Goal: Task Accomplishment & Management: Manage account settings

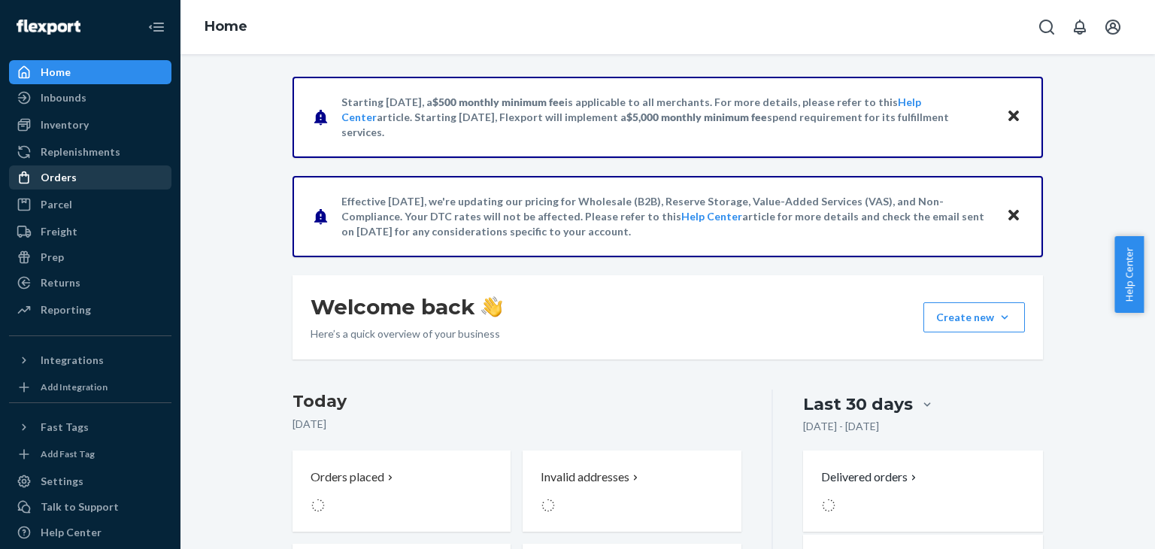
click at [75, 182] on div "Orders" at bounding box center [90, 177] width 159 height 21
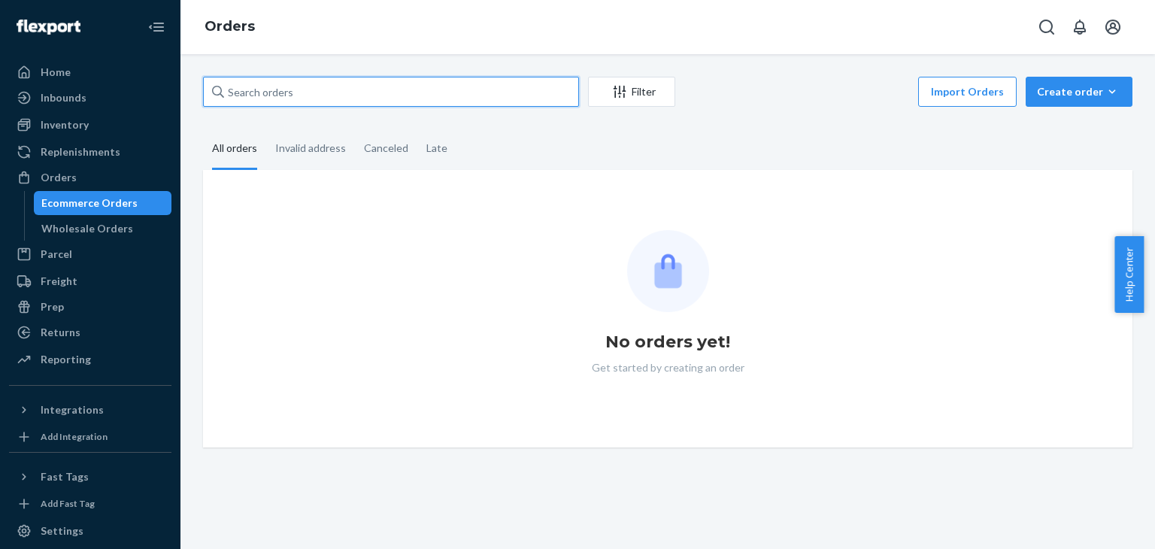
click at [301, 105] on input "text" at bounding box center [391, 92] width 376 height 30
paste input "[EMAIL_ADDRESS][DOMAIN_NAME]"
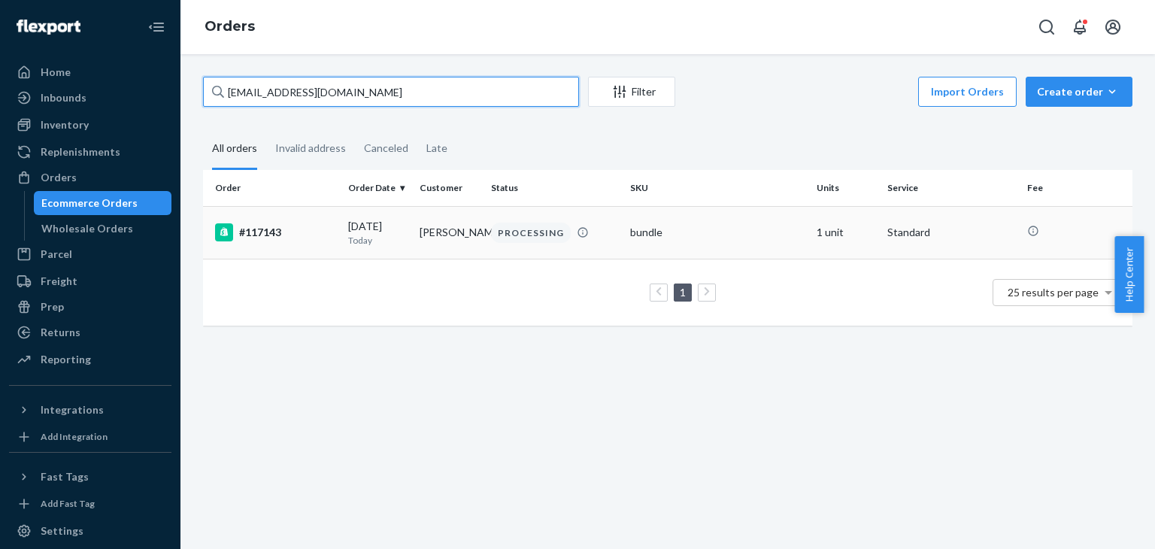
type input "[EMAIL_ADDRESS][DOMAIN_NAME]"
click at [324, 238] on div "#117143" at bounding box center [275, 232] width 121 height 18
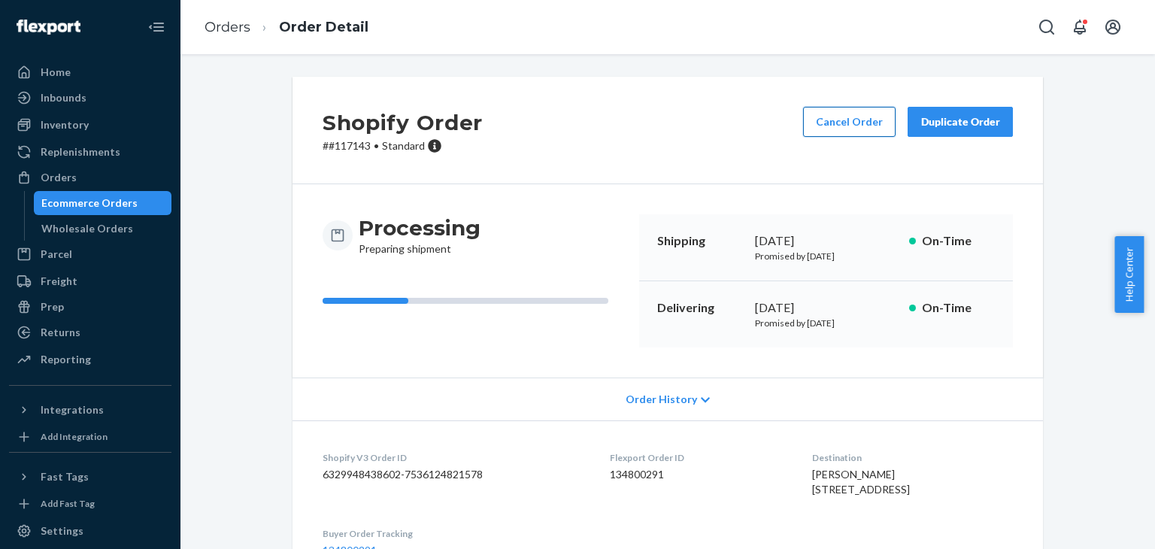
click at [818, 117] on button "Cancel Order" at bounding box center [849, 122] width 92 height 30
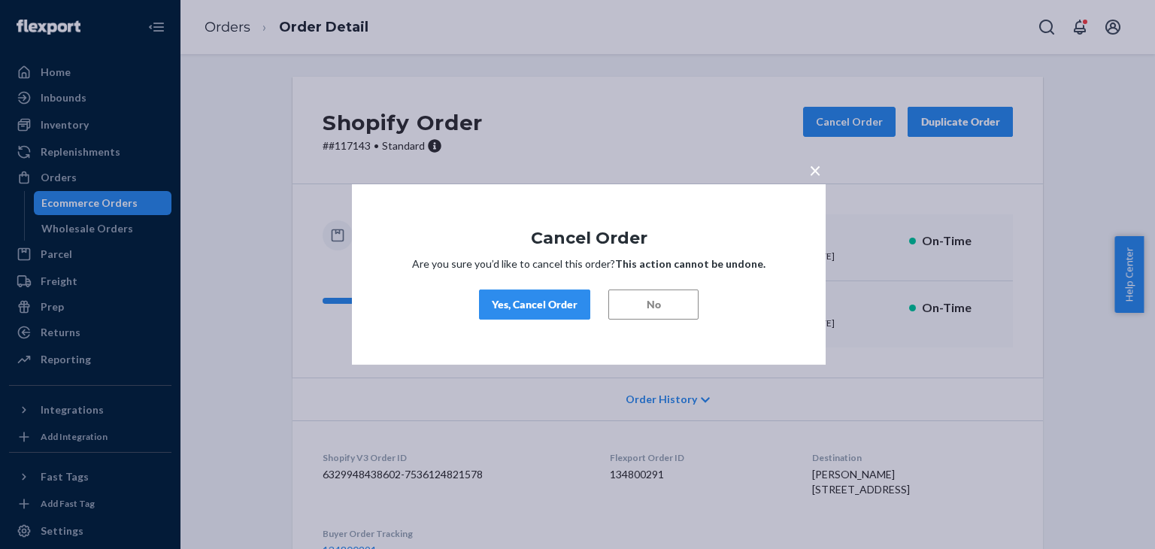
click at [519, 302] on div "Yes, Cancel Order" at bounding box center [535, 304] width 86 height 15
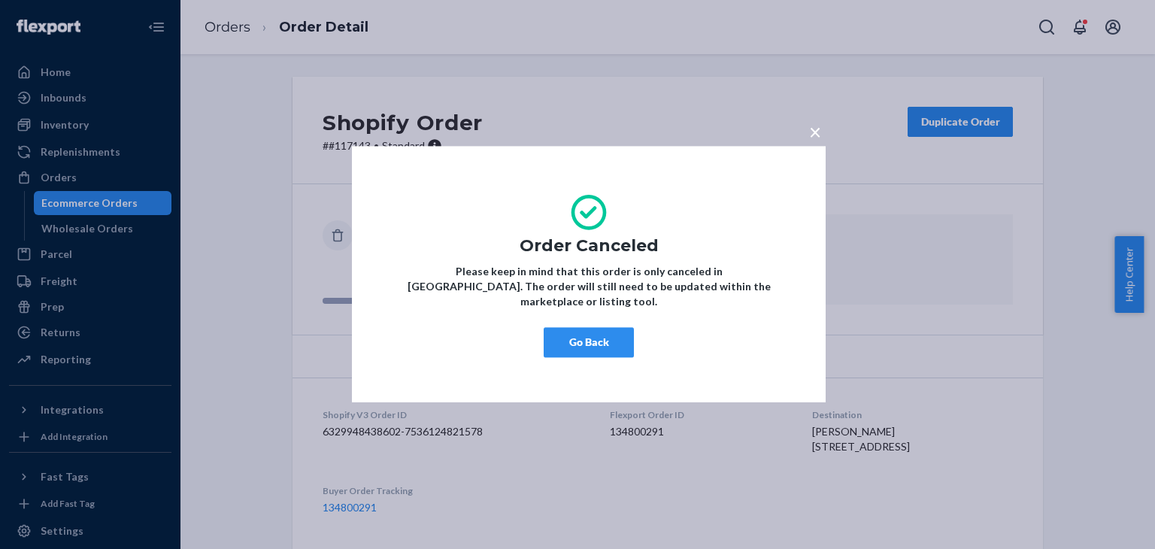
click at [600, 332] on button "Go Back" at bounding box center [589, 343] width 90 height 30
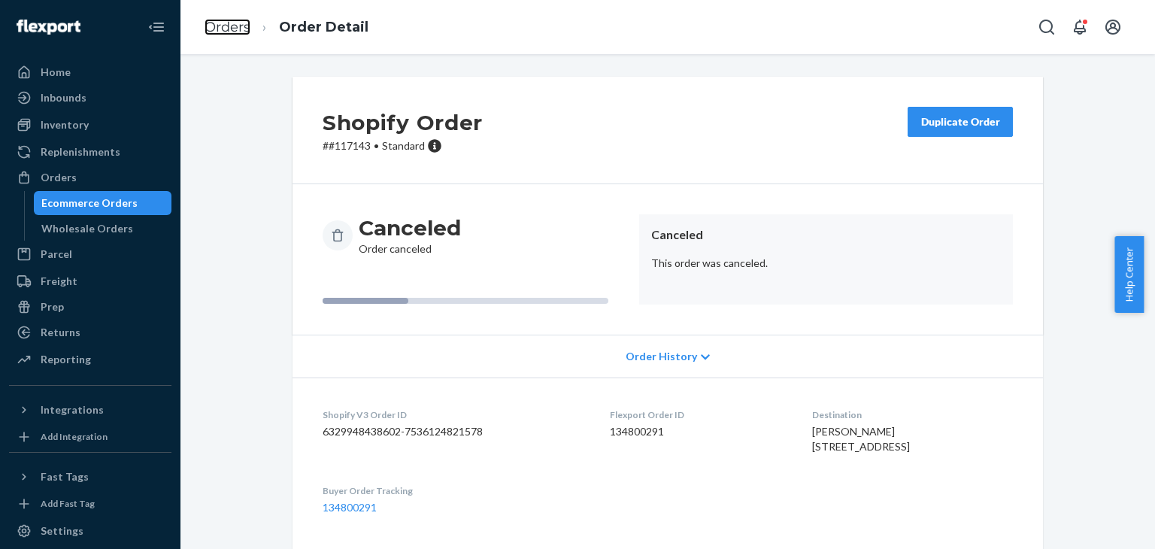
drag, startPoint x: 226, startPoint y: 29, endPoint x: 343, endPoint y: 64, distance: 121.8
click at [226, 29] on link "Orders" at bounding box center [227, 27] width 46 height 17
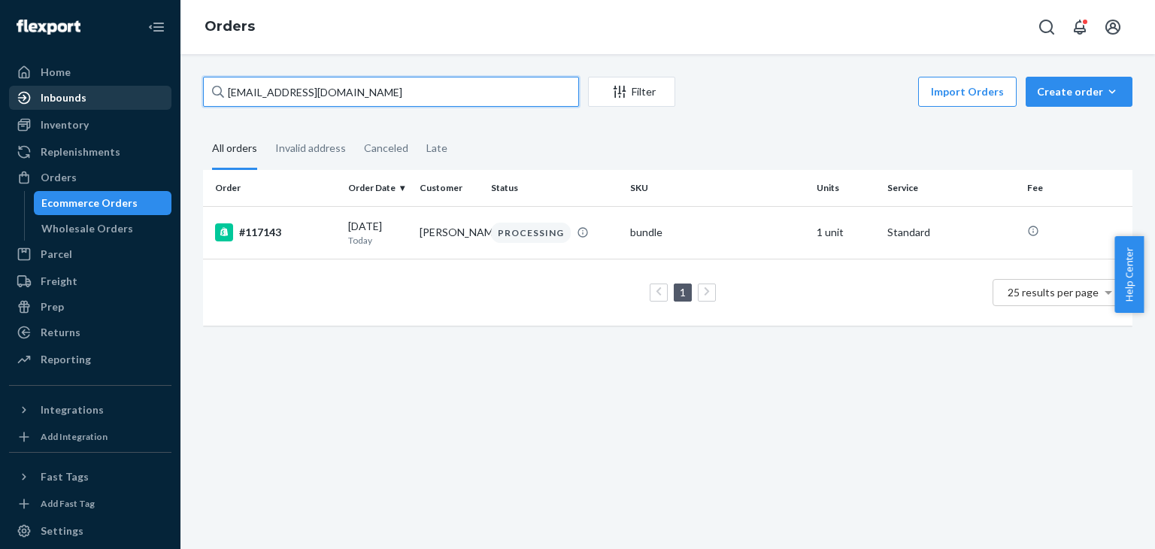
drag, startPoint x: 377, startPoint y: 91, endPoint x: 132, endPoint y: 101, distance: 245.3
click at [132, 101] on div "Home Inbounds Shipping Plans Problems Inventory Products Replenishments Orders …" at bounding box center [577, 274] width 1155 height 549
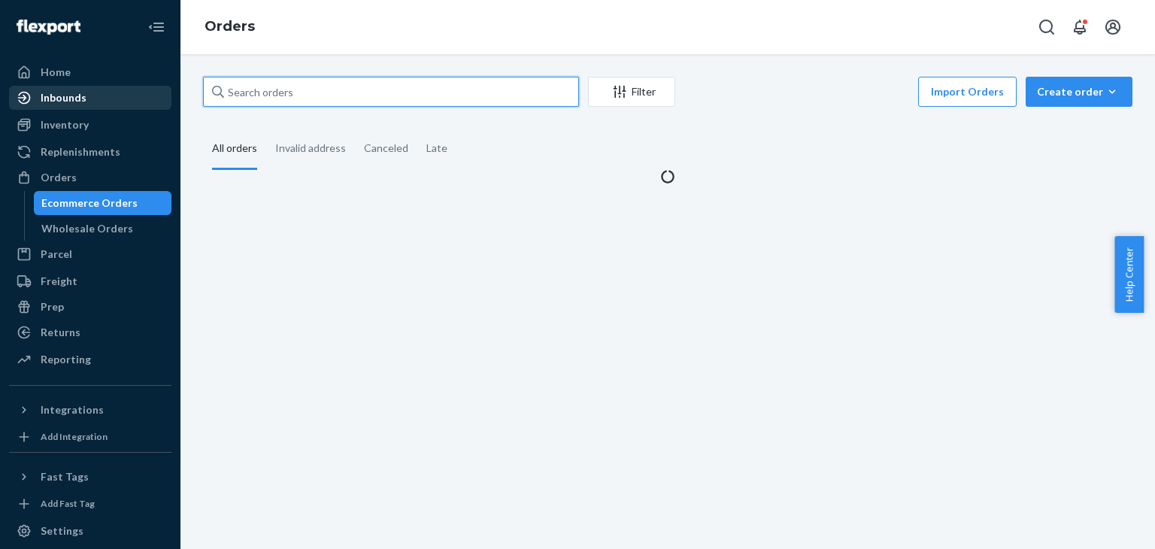
paste input "[PERSON_NAME]"
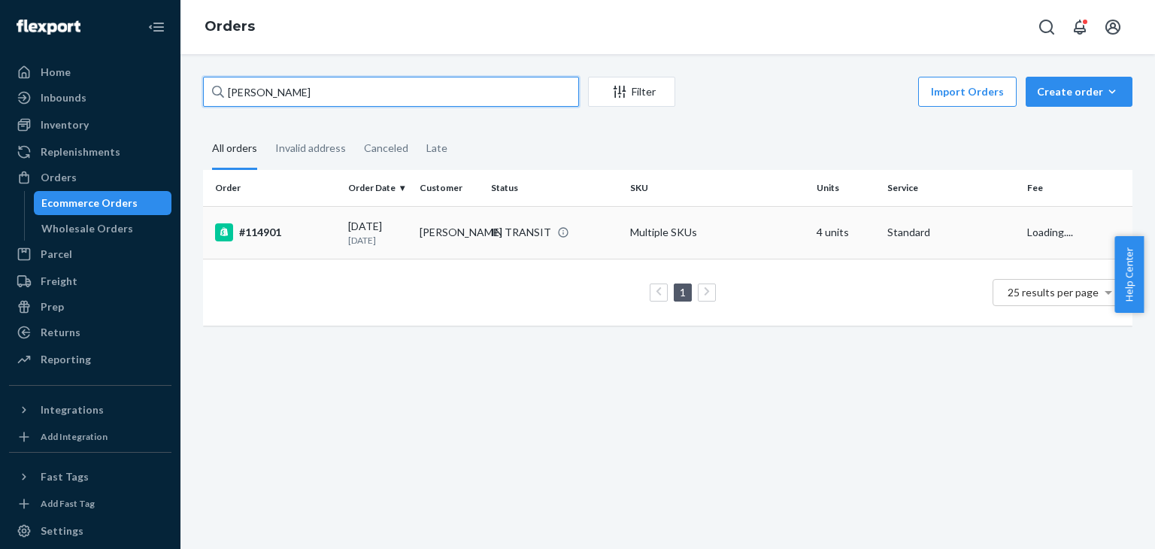
type input "[PERSON_NAME]"
click at [329, 239] on div "#114901" at bounding box center [275, 232] width 121 height 18
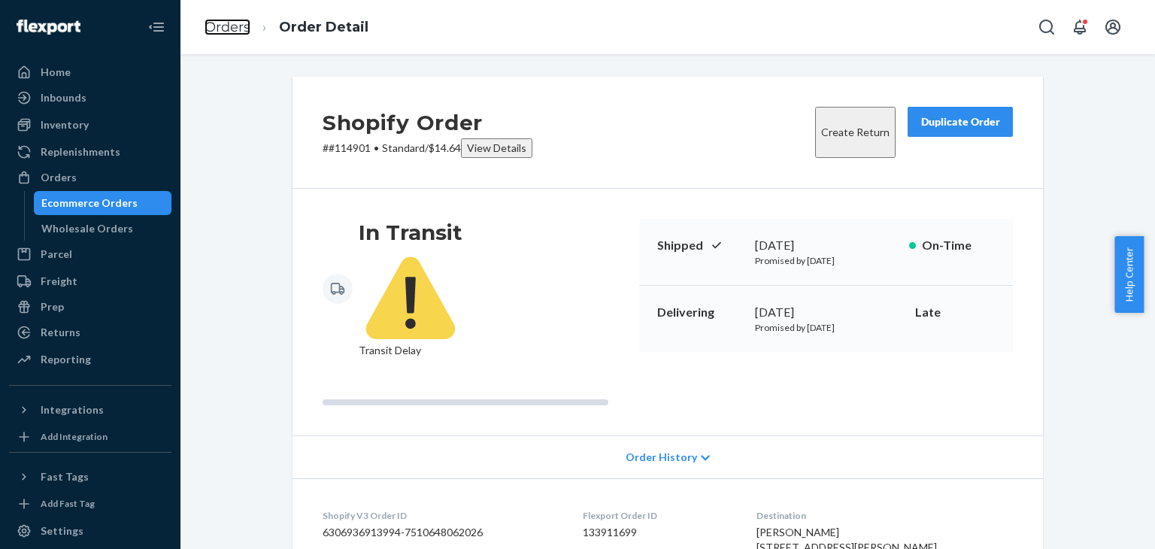
drag, startPoint x: 231, startPoint y: 22, endPoint x: 319, endPoint y: 58, distance: 95.1
click at [231, 22] on link "Orders" at bounding box center [227, 27] width 46 height 17
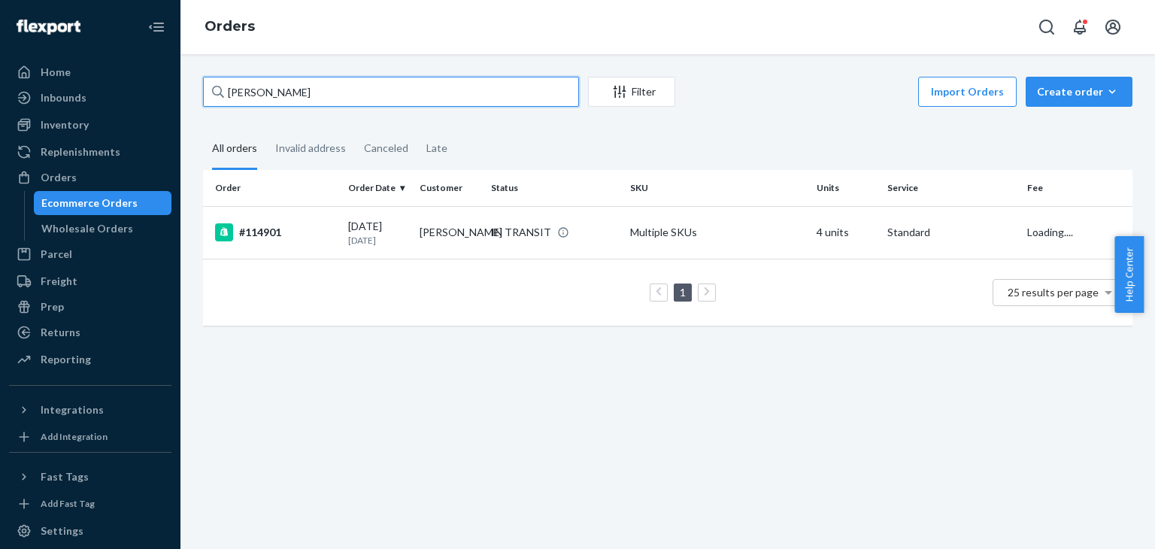
drag, startPoint x: 322, startPoint y: 92, endPoint x: 177, endPoint y: 99, distance: 144.5
click at [177, 99] on div "Home Inbounds Shipping Plans Problems Inventory Products Replenishments Orders …" at bounding box center [577, 274] width 1155 height 549
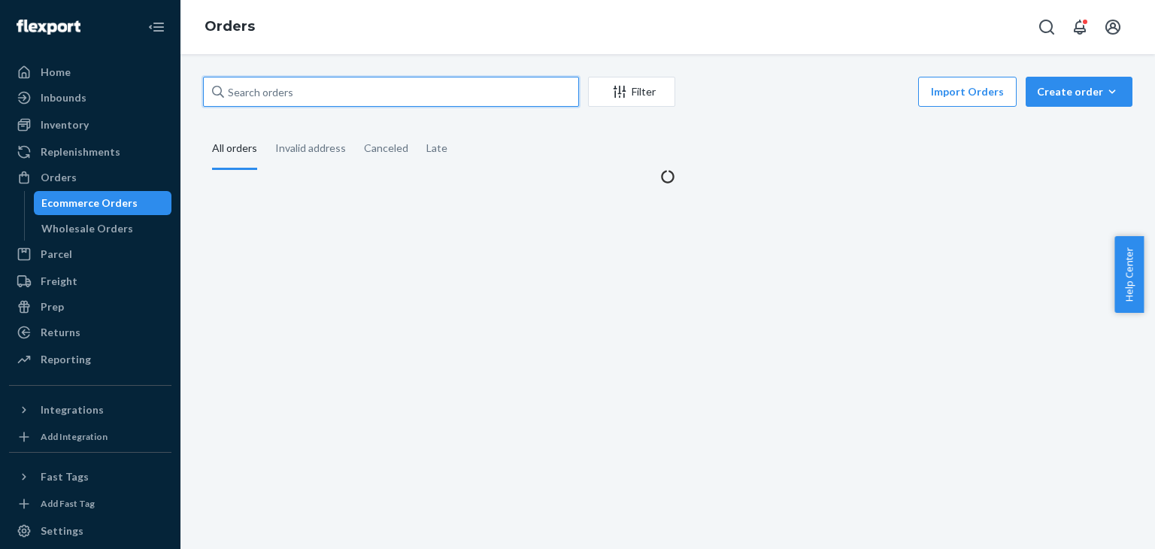
paste input "[EMAIL_ADDRESS][DOMAIN_NAME]"
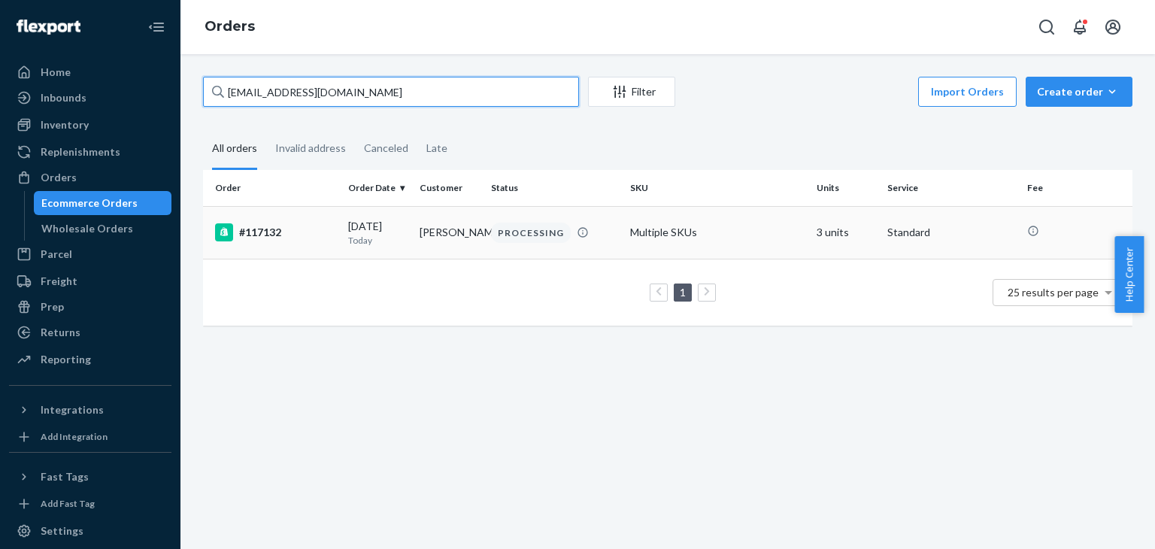
type input "[EMAIL_ADDRESS][DOMAIN_NAME]"
click at [283, 226] on div "#117132" at bounding box center [275, 232] width 121 height 18
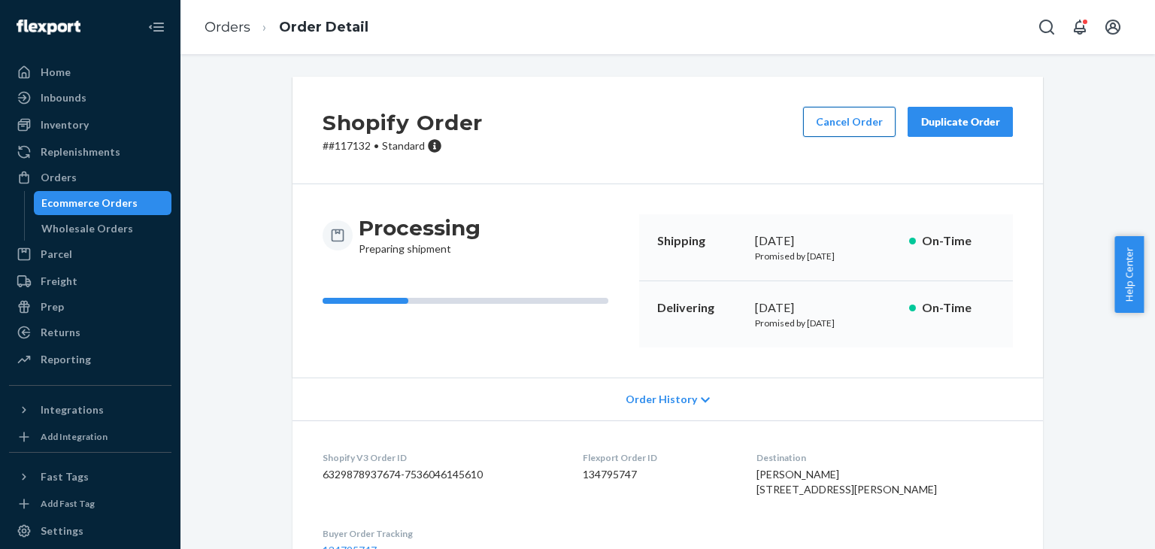
click at [839, 124] on button "Cancel Order" at bounding box center [849, 122] width 92 height 30
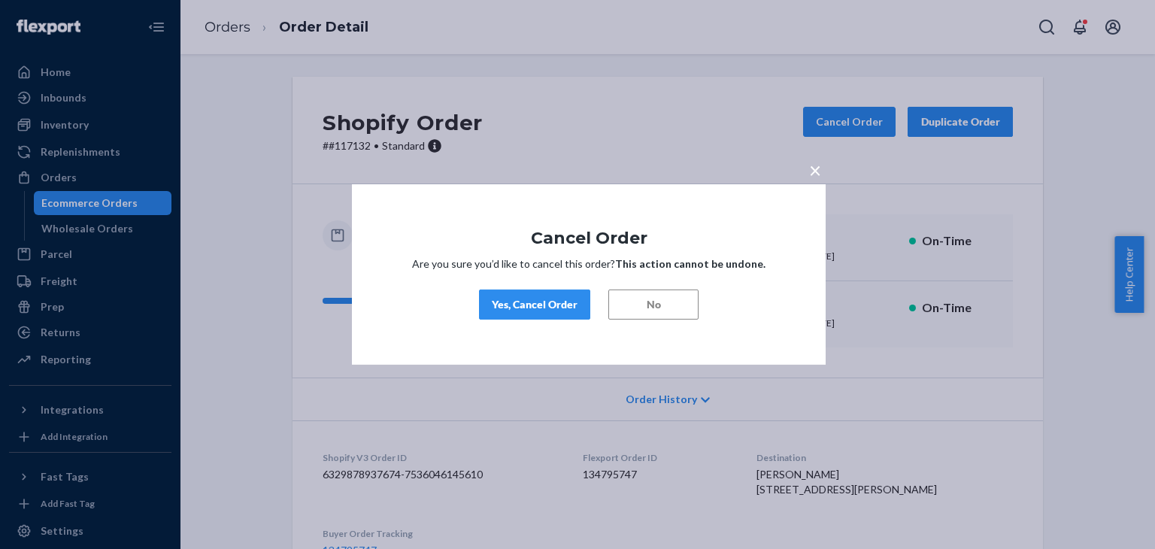
click at [542, 307] on div "Yes, Cancel Order" at bounding box center [535, 304] width 86 height 15
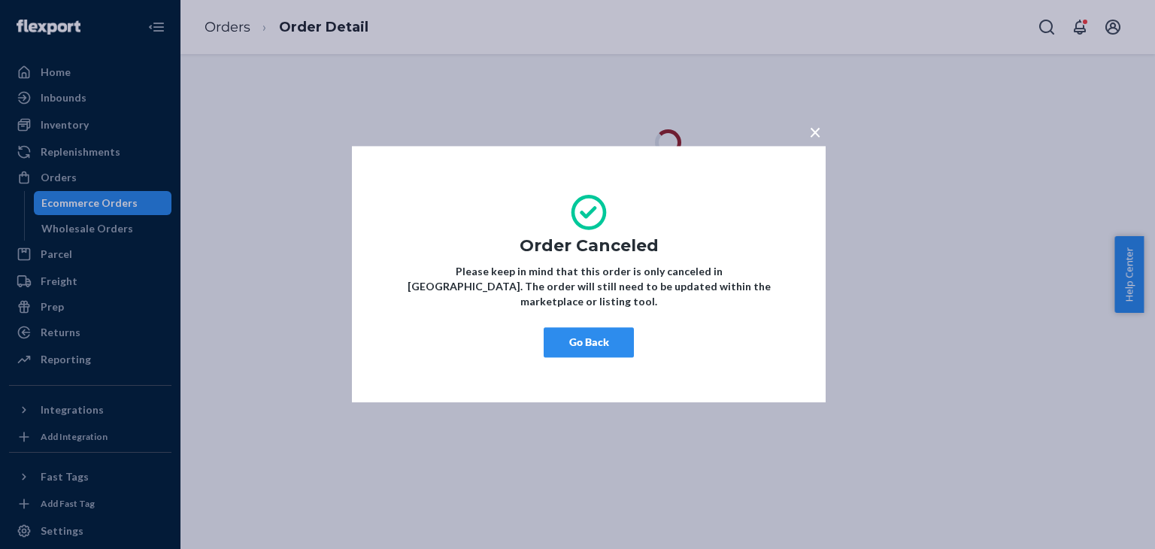
click at [582, 337] on button "Go Back" at bounding box center [589, 343] width 90 height 30
